Goal: Navigation & Orientation: Find specific page/section

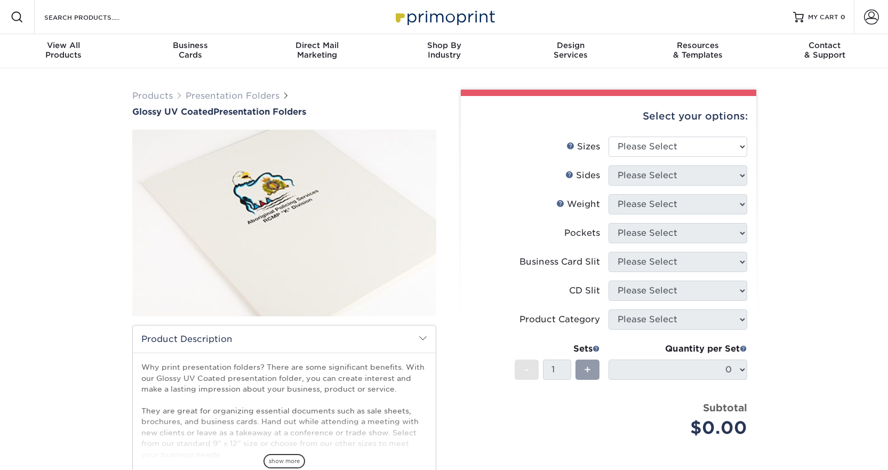
click at [379, 275] on img at bounding box center [284, 223] width 304 height 210
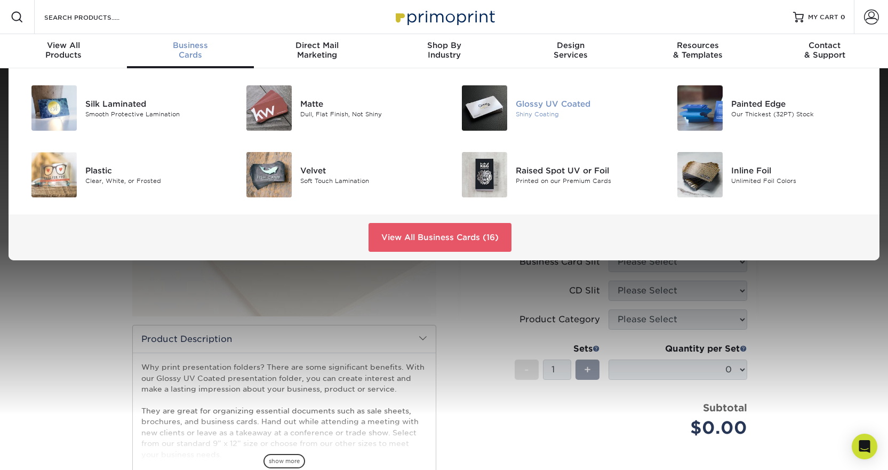
click at [485, 115] on img at bounding box center [484, 107] width 45 height 45
